Goal: Information Seeking & Learning: Find specific fact

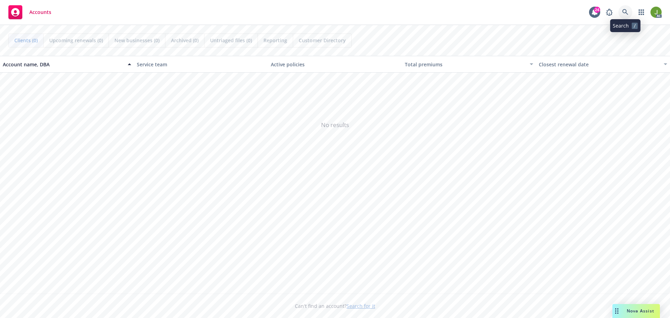
click at [629, 12] on link at bounding box center [625, 12] width 14 height 14
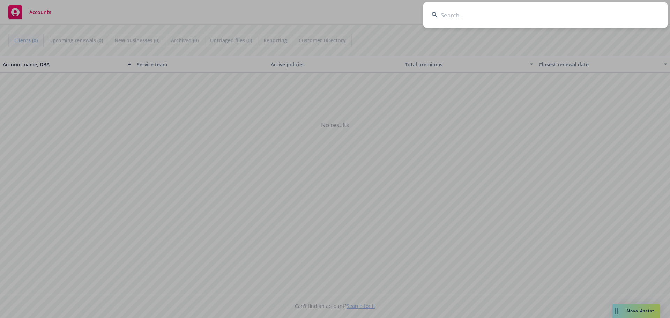
click at [538, 15] on input at bounding box center [545, 14] width 244 height 25
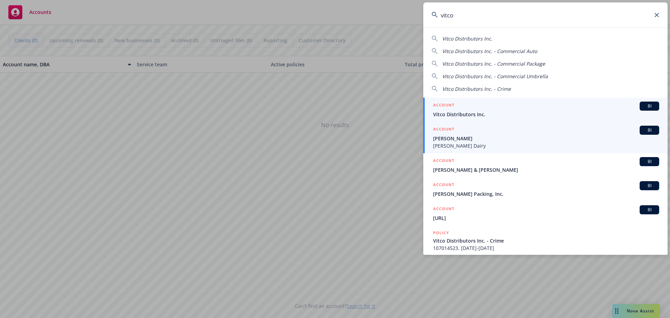
type input "vitco"
click at [502, 119] on link "ACCOUNT BI Vitco Distributors Inc." at bounding box center [545, 110] width 244 height 24
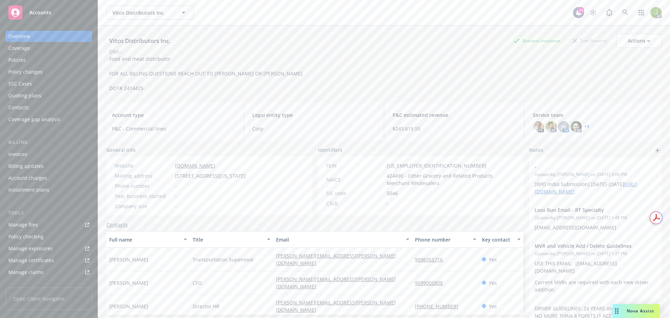
click at [36, 152] on div "Invoices" at bounding box center [48, 154] width 81 height 11
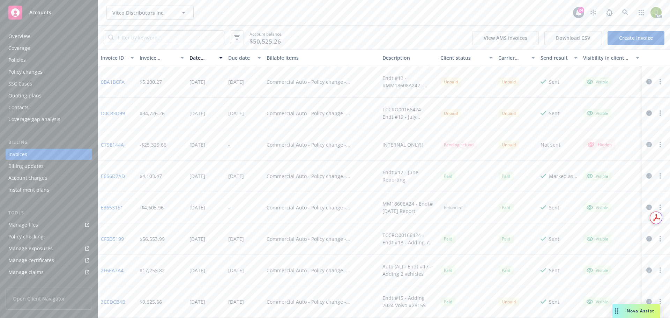
click at [646, 81] on icon "button" at bounding box center [649, 82] width 6 height 6
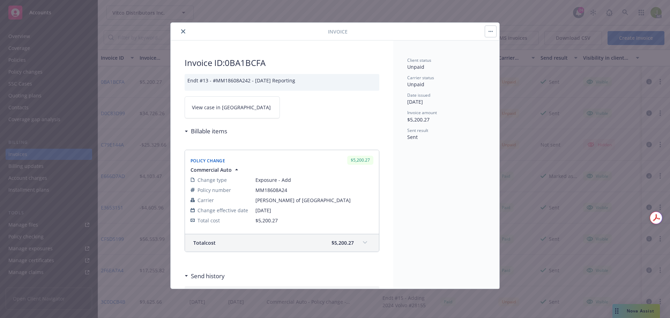
click at [191, 111] on link "View case in SSC" at bounding box center [232, 107] width 95 height 22
click at [185, 31] on icon "close" at bounding box center [183, 31] width 4 height 4
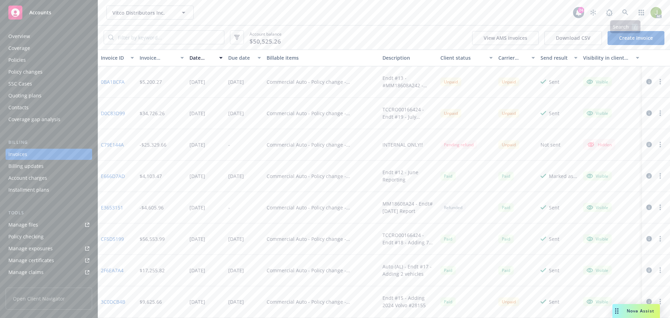
click at [620, 3] on div "Vitco Distributors Inc. Vitco Distributors Inc. 24 AC" at bounding box center [384, 12] width 572 height 25
click at [622, 12] on icon at bounding box center [625, 12] width 6 height 6
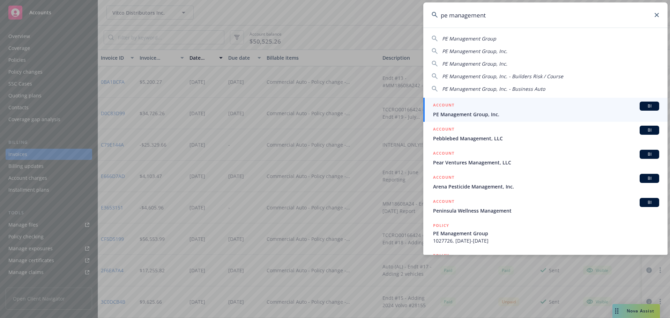
type input "pe management"
click at [521, 109] on div "ACCOUNT BI" at bounding box center [546, 106] width 226 height 9
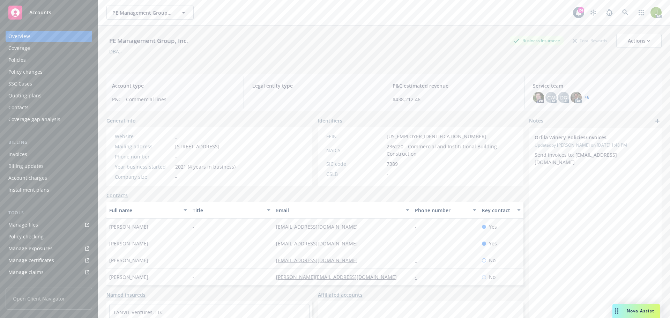
click at [39, 223] on link "Manage files" at bounding box center [49, 224] width 87 height 11
click at [44, 152] on div "Invoices" at bounding box center [48, 154] width 81 height 11
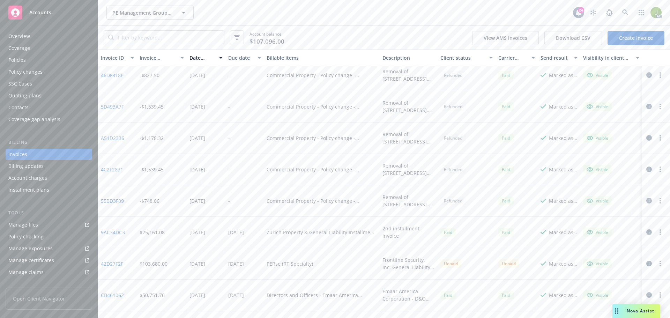
scroll to position [453, 0]
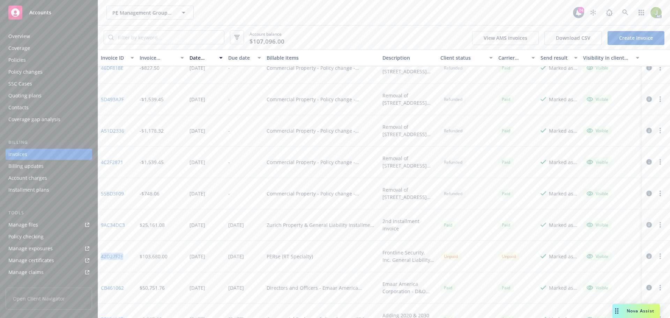
drag, startPoint x: 129, startPoint y: 261, endPoint x: 101, endPoint y: 261, distance: 27.9
click at [101, 261] on div "42D27F2F" at bounding box center [117, 256] width 39 height 31
click at [620, 14] on link at bounding box center [625, 13] width 14 height 14
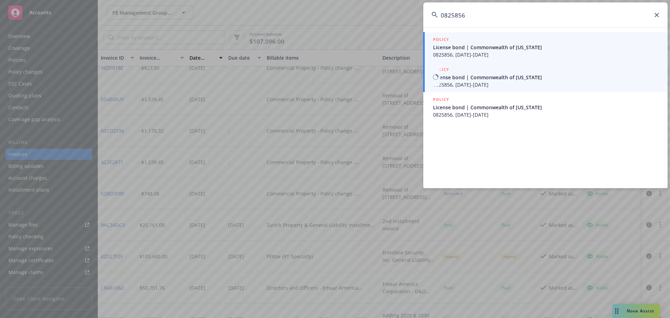
type input "0825856"
click at [507, 60] on link "POLICY License bond | Commonwealth of Kentucky 0825856, 07/26/2025-07/26/2026" at bounding box center [545, 47] width 244 height 30
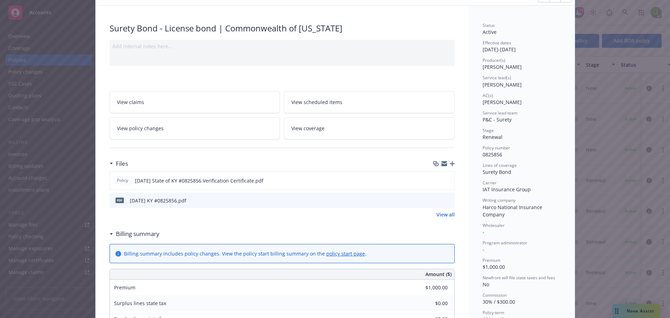
scroll to position [70, 0]
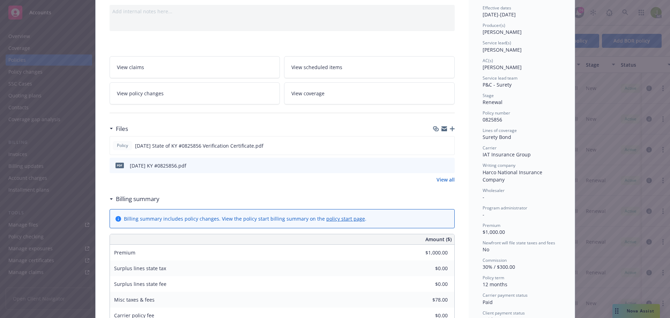
click at [446, 166] on icon "preview file" at bounding box center [448, 165] width 6 height 5
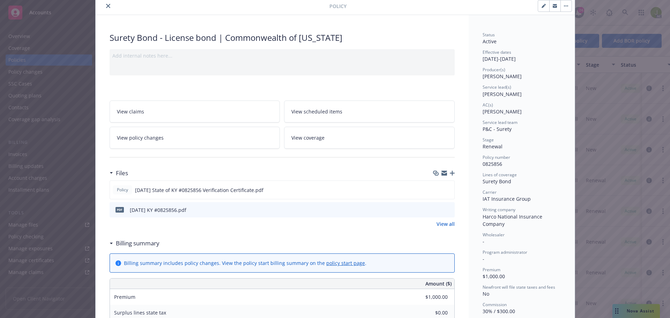
scroll to position [0, 0]
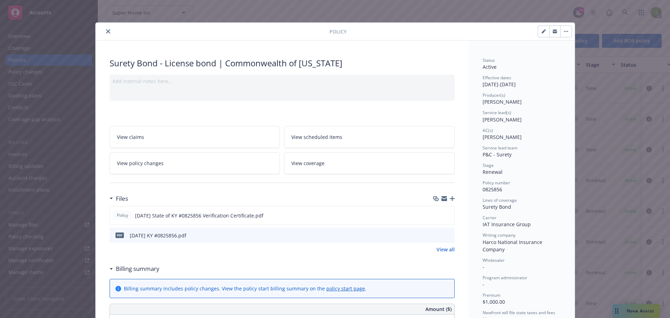
click at [106, 30] on icon "close" at bounding box center [108, 31] width 4 height 4
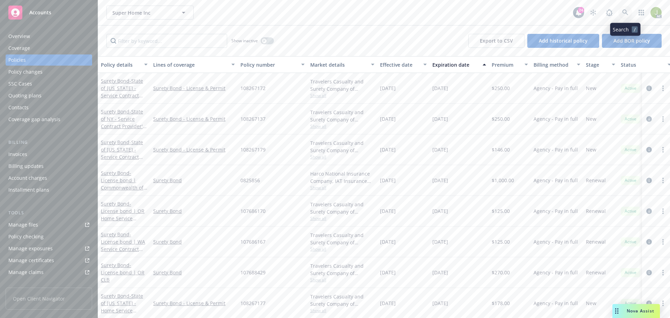
click at [625, 15] on link at bounding box center [625, 13] width 14 height 14
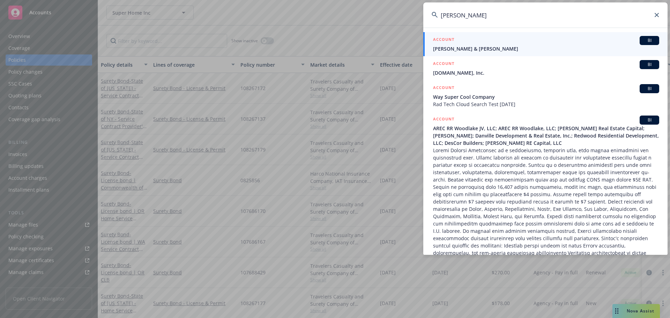
type input "andrew chat"
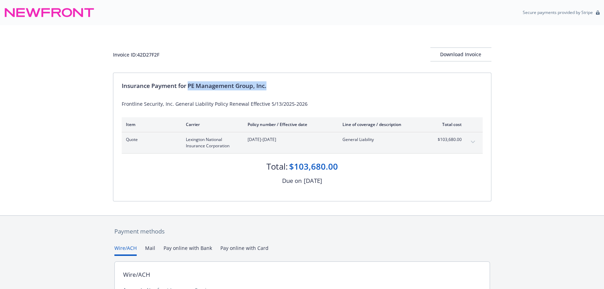
drag, startPoint x: 271, startPoint y: 86, endPoint x: 189, endPoint y: 86, distance: 82.3
click at [189, 86] on div "Insurance Payment for PE Management Group, Inc." at bounding box center [302, 85] width 361 height 9
copy div "PE Management Group, Inc."
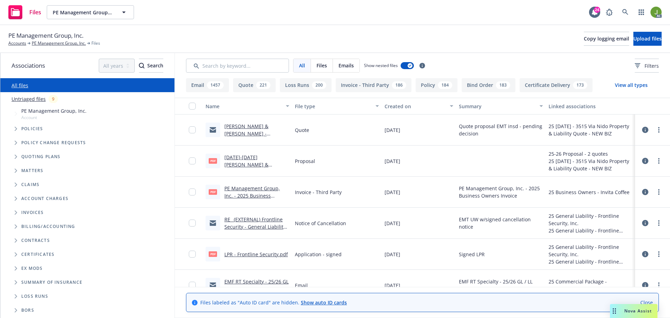
click at [247, 195] on link "PE Management Group, Inc. - 2025 Business Owners Invoice.pdf" at bounding box center [251, 195] width 55 height 21
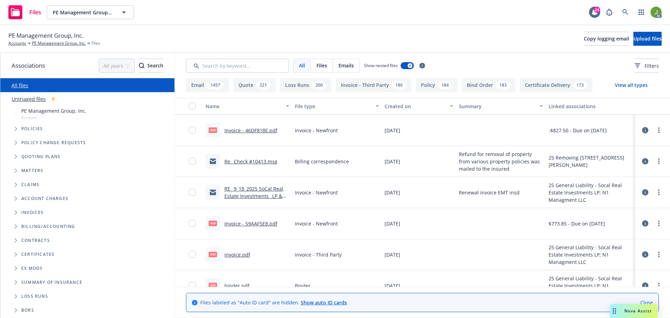
scroll to position [1570, 0]
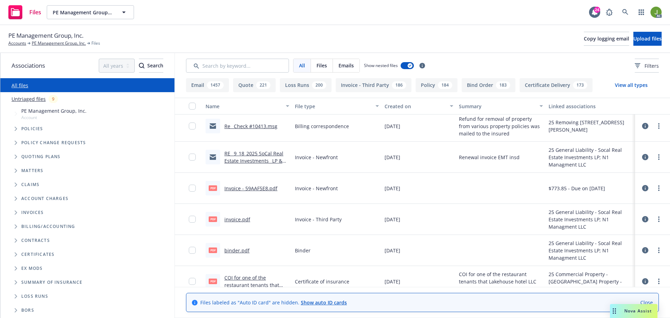
click at [242, 217] on link "invoice.pdf" at bounding box center [237, 219] width 26 height 7
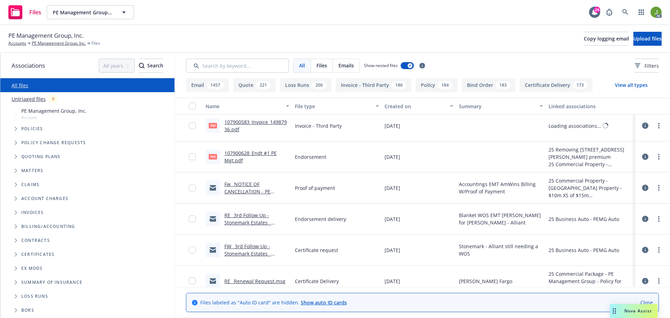
scroll to position [22606, 0]
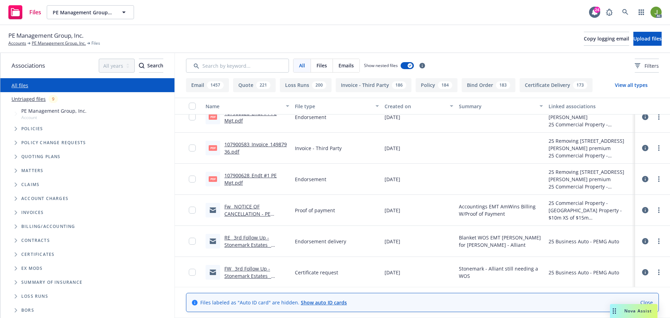
click at [259, 145] on link "107900583_Invoice_14987936.pdf" at bounding box center [255, 148] width 62 height 14
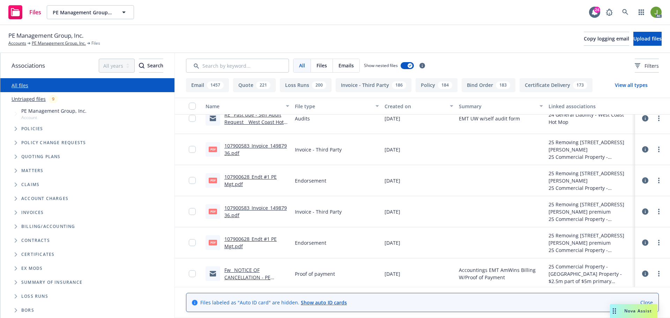
scroll to position [22536, 0]
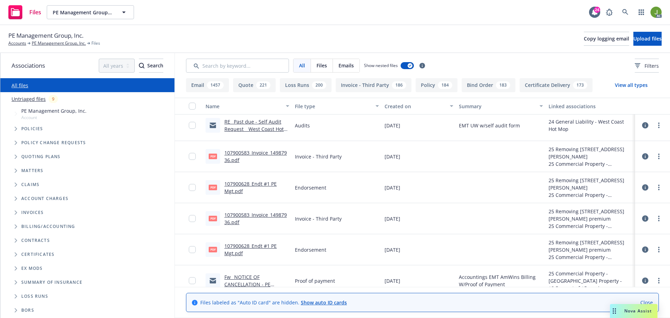
click at [269, 152] on link "107900583_Invoice_14987936.pdf" at bounding box center [255, 156] width 62 height 14
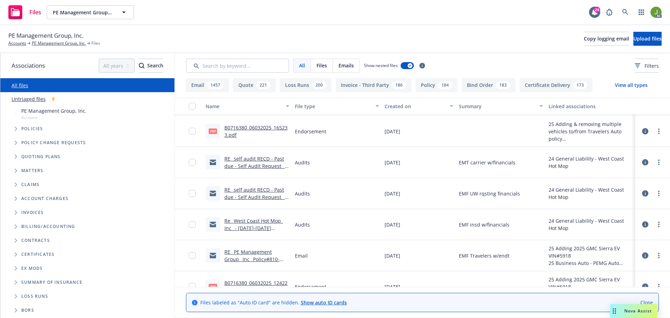
scroll to position [21943, 0]
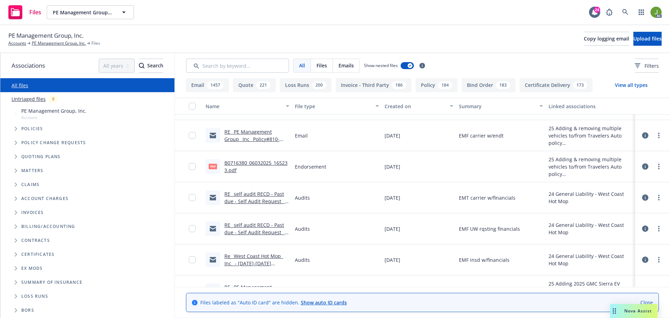
click at [265, 137] on link "RE_ PE Management Group_ Inc_ Policy#810-B0716380-25-14-G - Adding a vehicle re…" at bounding box center [256, 142] width 64 height 29
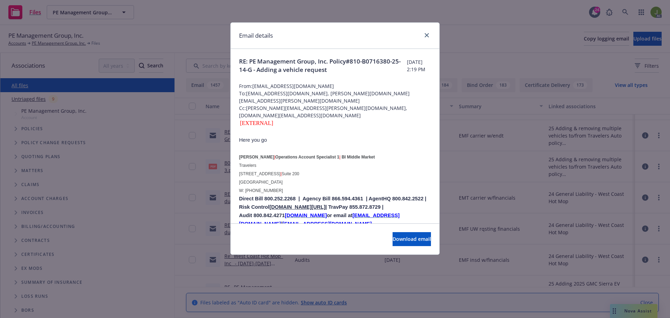
click at [469, 176] on div "Email details RE: PE Management Group, Inc. Policy#810-B0716380-25-14-G - Addin…" at bounding box center [335, 159] width 670 height 318
click at [428, 33] on link "close" at bounding box center [426, 35] width 8 height 8
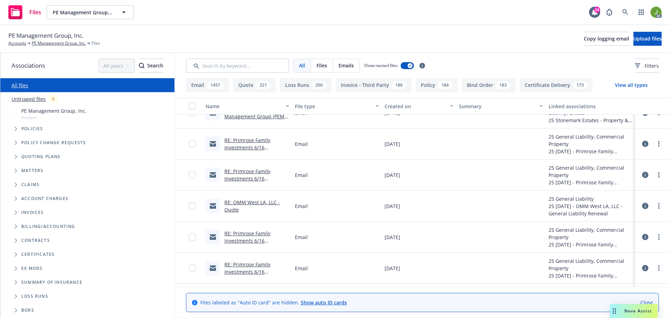
scroll to position [20060, 0]
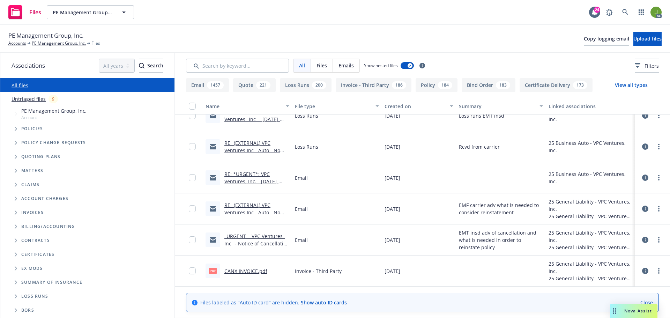
click at [256, 268] on link "CANX INVOICE.pdf" at bounding box center [245, 271] width 43 height 7
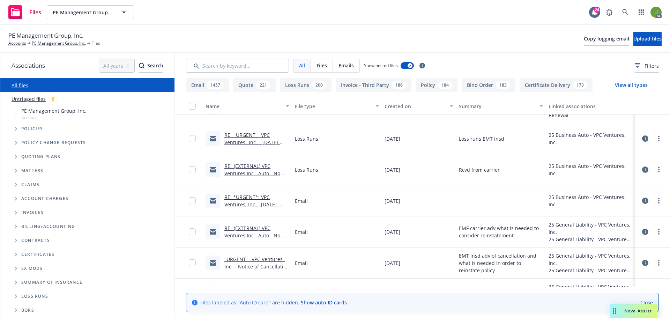
scroll to position [20025, 0]
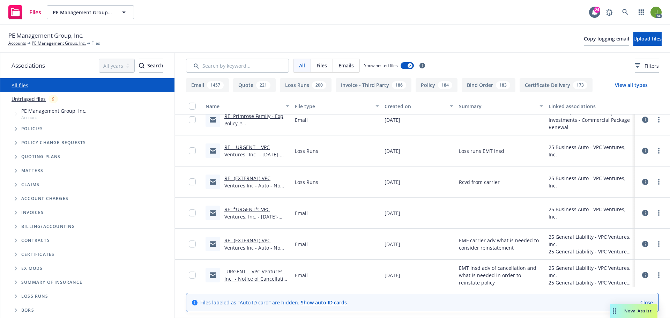
click at [252, 239] on link "RE_ (EXTERNAL) VPC Ventures Inc - Auto - No Loss Statement .msg" at bounding box center [252, 247] width 56 height 21
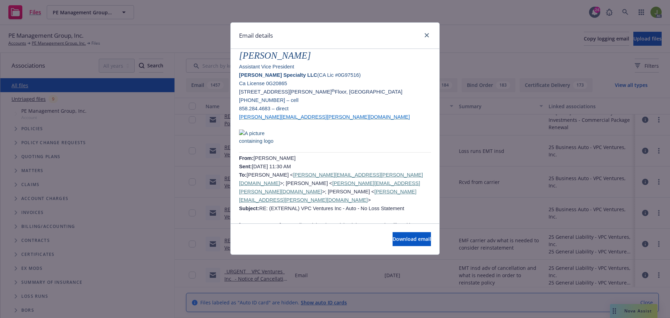
scroll to position [733, 0]
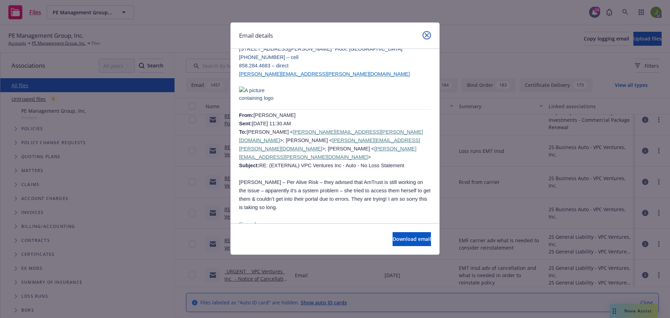
click at [428, 33] on icon "close" at bounding box center [427, 35] width 4 height 4
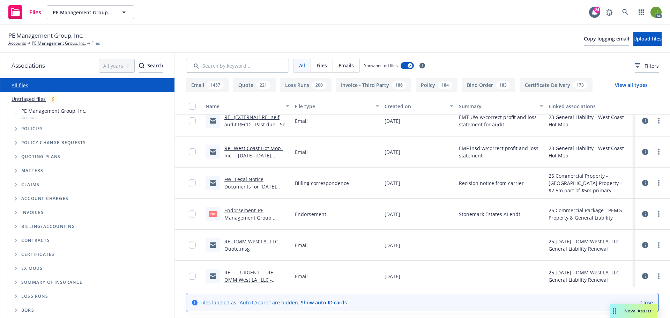
scroll to position [18734, 0]
click at [255, 218] on link "Endorsement_PE Management Group, Inc_(Eff [DATE])_20250604-1053.pdf" at bounding box center [254, 221] width 61 height 29
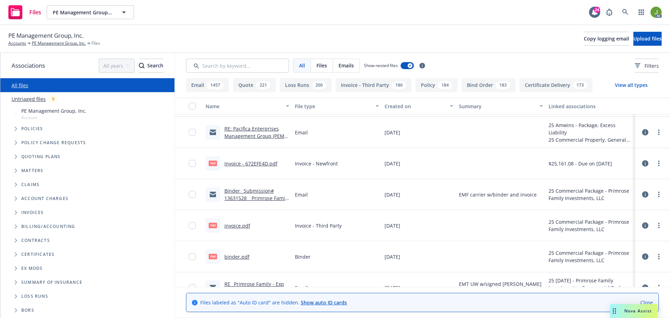
scroll to position [18071, 0]
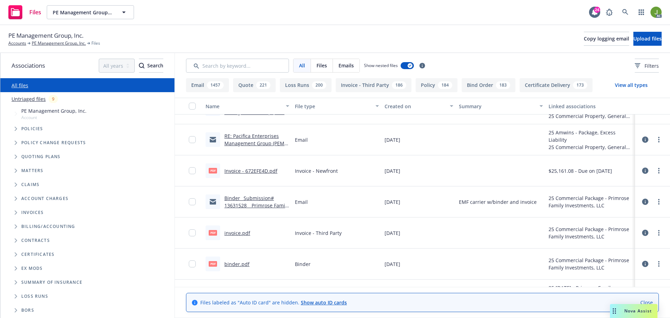
click at [237, 233] on link "invoice.pdf" at bounding box center [237, 233] width 26 height 7
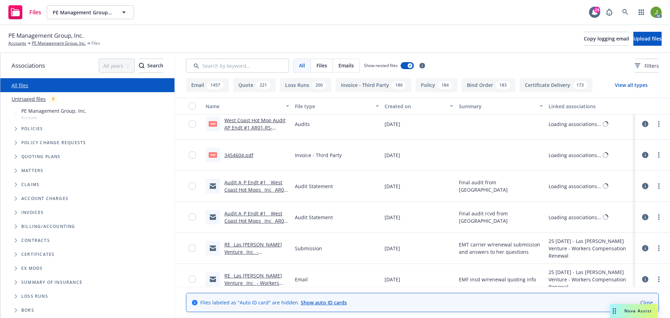
scroll to position [17688, 0]
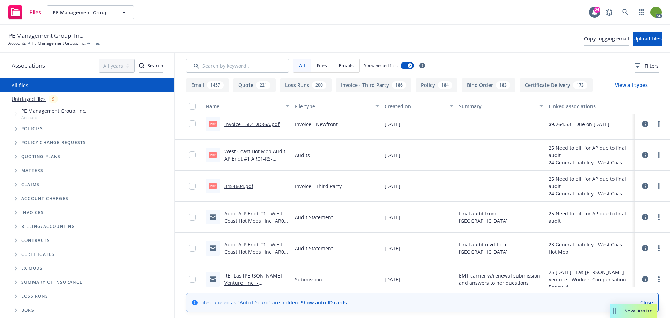
click at [243, 186] on link "3454604.pdf" at bounding box center [238, 186] width 29 height 7
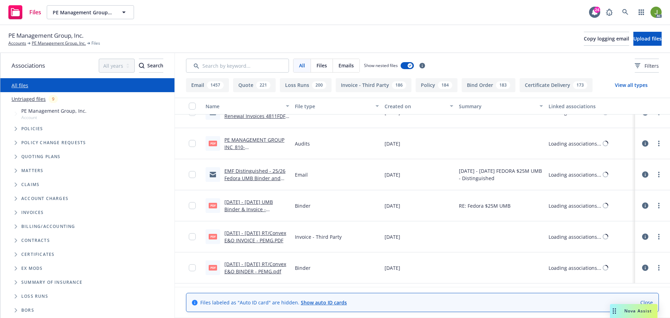
scroll to position [28187, 0]
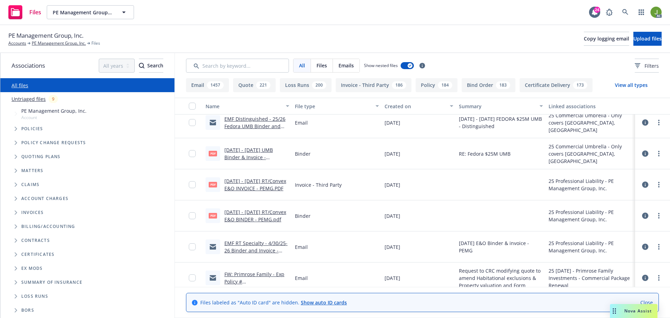
click at [241, 187] on link "[DATE] - [DATE] RT/Convex E&O INVOICE - PEMG.PDF" at bounding box center [255, 185] width 62 height 14
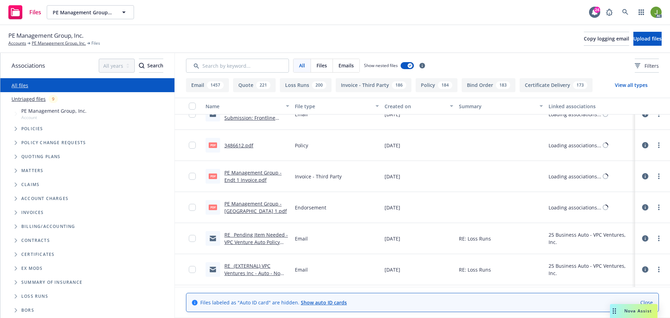
scroll to position [27176, 0]
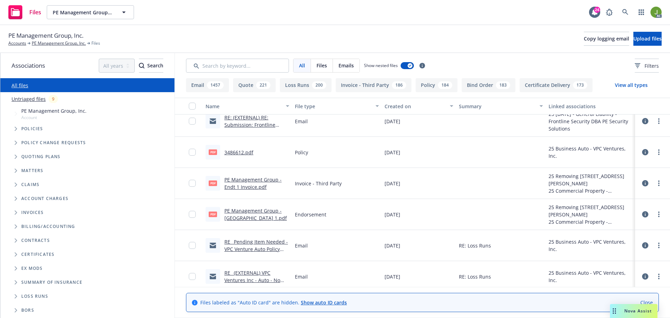
click at [243, 177] on link "PE Management Group - Endt 1 Invoice.pdf" at bounding box center [252, 183] width 57 height 14
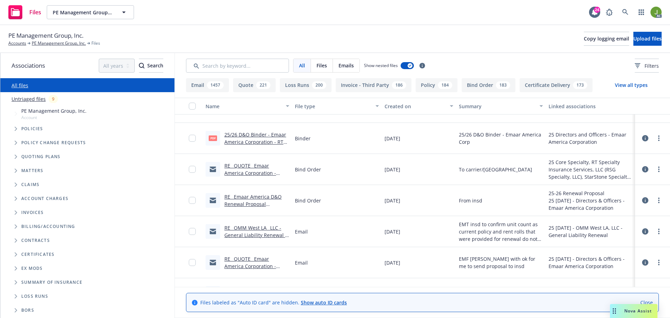
scroll to position [26234, 0]
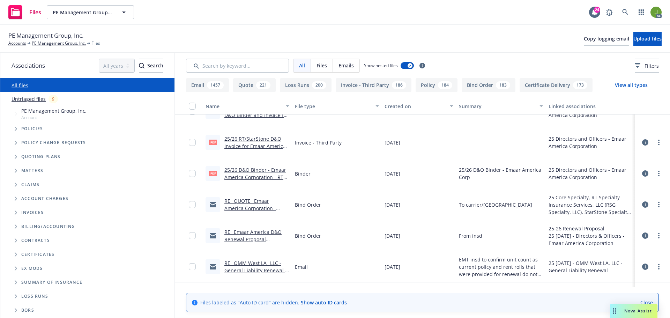
click at [274, 176] on link "25/26 D&O Binder - Emaar America Corporation - RT Specialty/StarStone.pdf" at bounding box center [255, 176] width 62 height 21
click at [261, 142] on div "25/26 RT/StarStone D&O Invoice for Emaar America Corp.PDF" at bounding box center [256, 142] width 65 height 15
click at [259, 138] on link "25/26 RT/StarStone D&O Invoice for Emaar America Corp.PDF" at bounding box center [254, 145] width 61 height 21
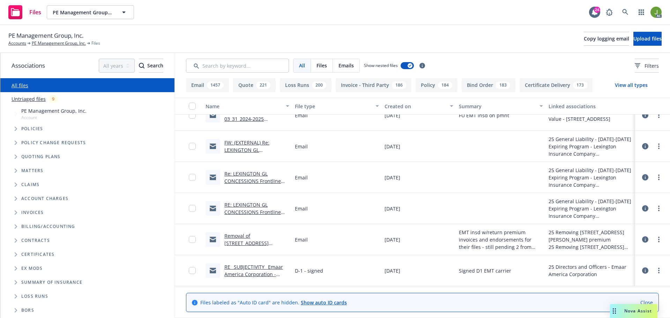
scroll to position [25850, 0]
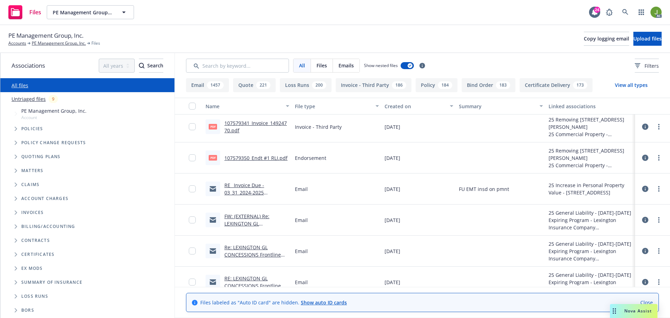
click at [273, 124] on link "107579341_Invoice_14924770.pdf" at bounding box center [255, 127] width 62 height 14
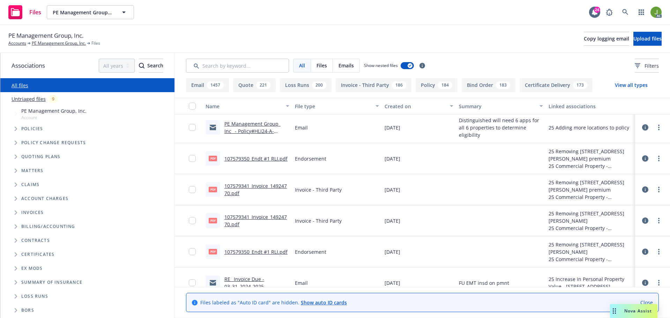
scroll to position [25746, 0]
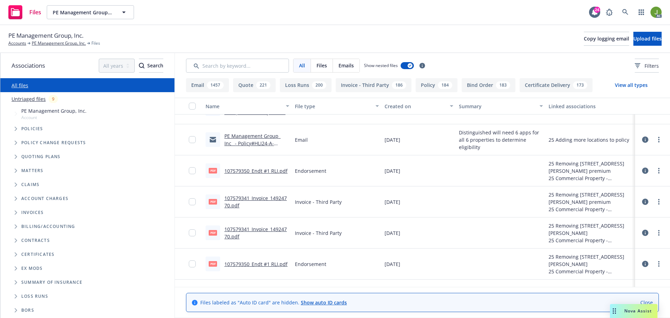
click at [280, 196] on link "107579341_Invoice_14924770.pdf" at bounding box center [255, 202] width 62 height 14
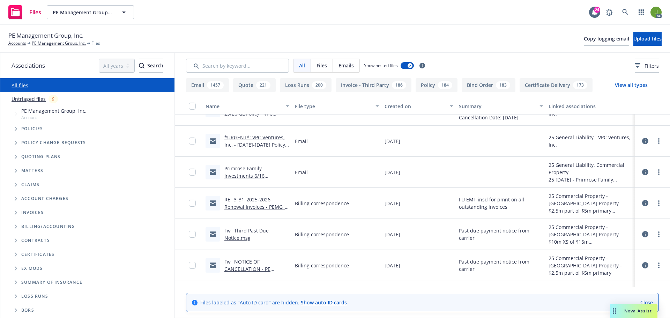
scroll to position [25187, 0]
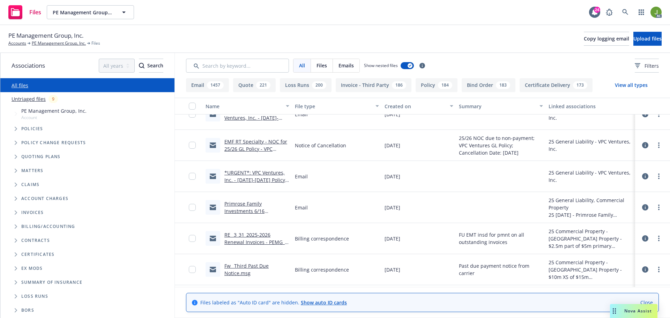
click at [230, 210] on link "Primrose Family Investments 6/16 package/Excess Liability Renewal Proposal" at bounding box center [252, 214] width 56 height 29
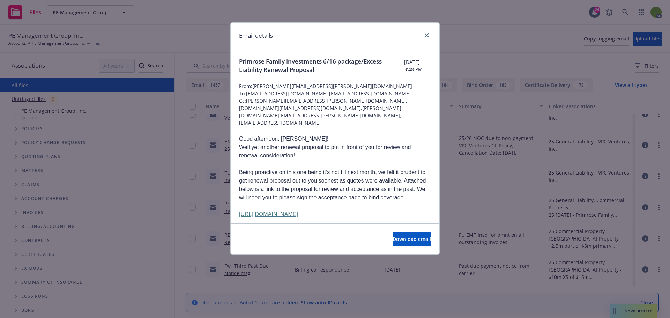
click at [459, 165] on div "Email details Primrose Family Investments 6/16 package/Excess Liability Renewal…" at bounding box center [335, 159] width 670 height 318
click at [426, 33] on icon "close" at bounding box center [427, 35] width 4 height 4
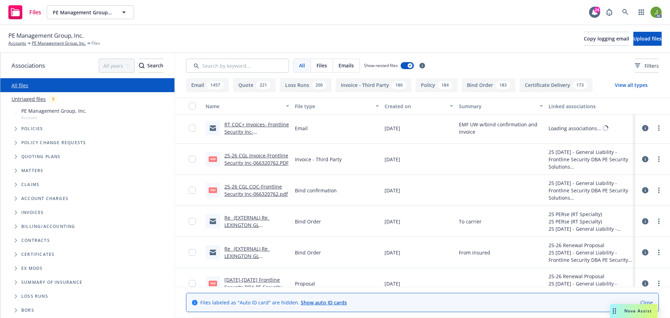
scroll to position [24873, 0]
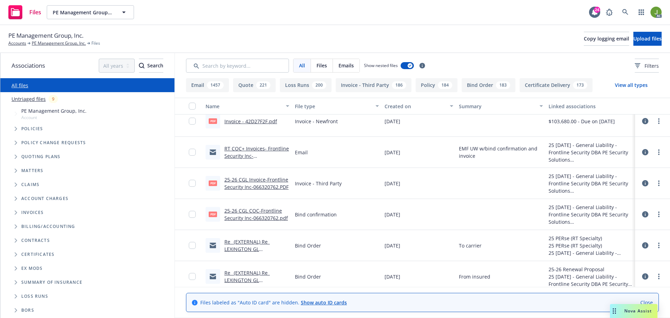
click at [250, 186] on link "25-26 CGL Invoice-Frontline Security Inc-066320762.PDF" at bounding box center [256, 183] width 64 height 14
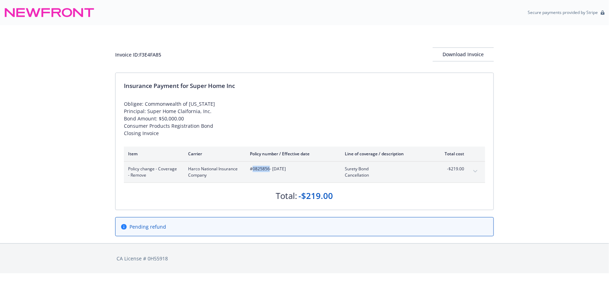
drag, startPoint x: 267, startPoint y: 168, endPoint x: 253, endPoint y: 167, distance: 14.3
click at [253, 167] on span "#0825856 - 05/07/2025" at bounding box center [292, 169] width 84 height 6
copy span "0825856"
